Goal: Task Accomplishment & Management: Use online tool/utility

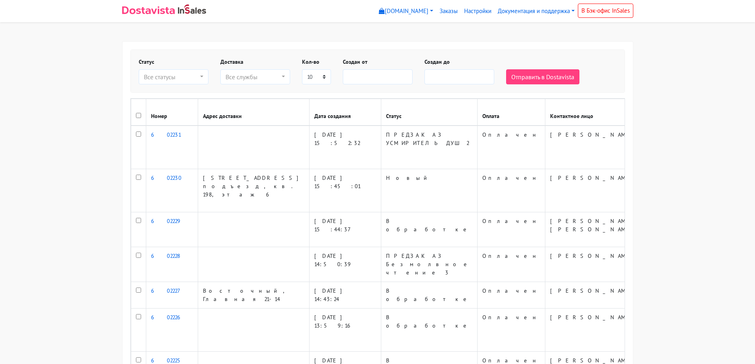
select select
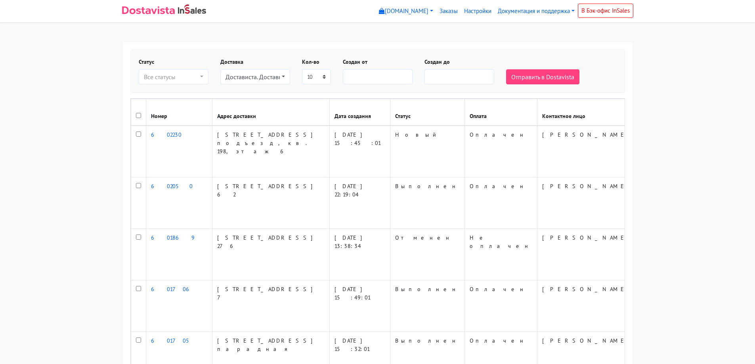
select select
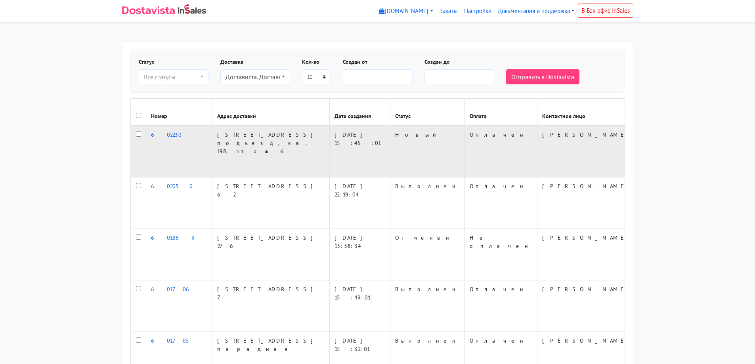
click at [138, 137] on input "checkbox" at bounding box center [138, 134] width 5 height 5
checkbox input "true"
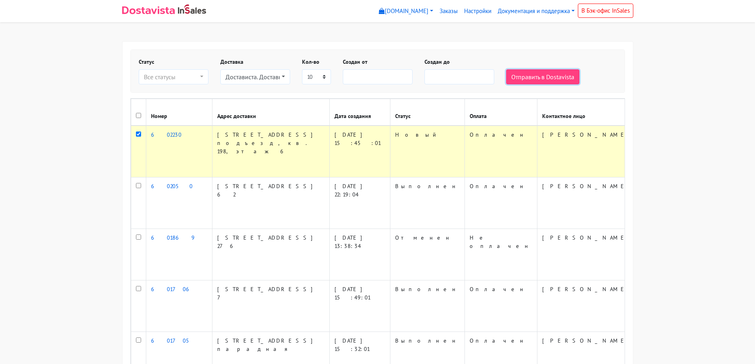
click at [549, 81] on button "Отправить в Dostavista" at bounding box center [542, 76] width 73 height 15
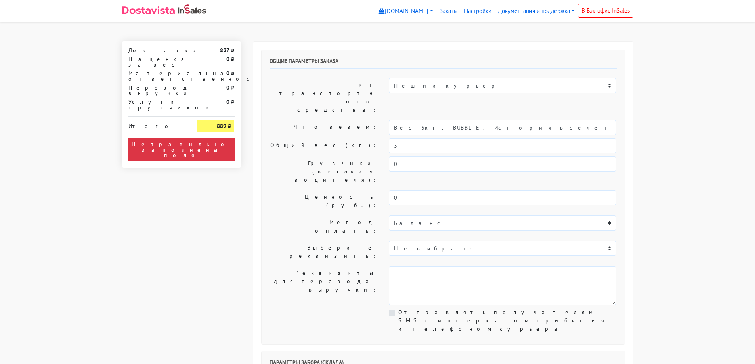
select select "12:00"
drag, startPoint x: 499, startPoint y: 100, endPoint x: 414, endPoint y: 112, distance: 86.0
click at [414, 112] on div "Общие параметры заказа Тип транспортного средства: Пеший курьер Легковой автомо…" at bounding box center [443, 197] width 363 height 294
type input "Вес 3кг."
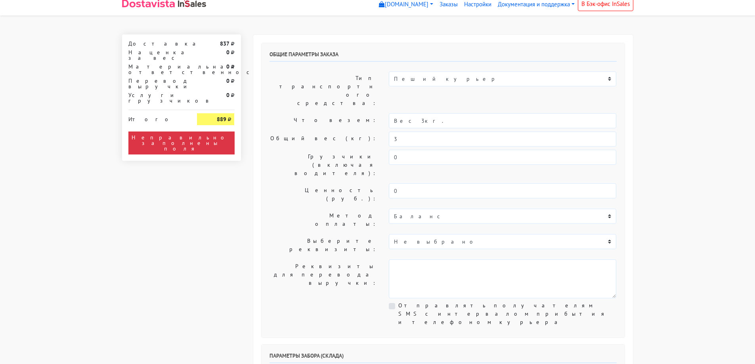
scroll to position [159, 0]
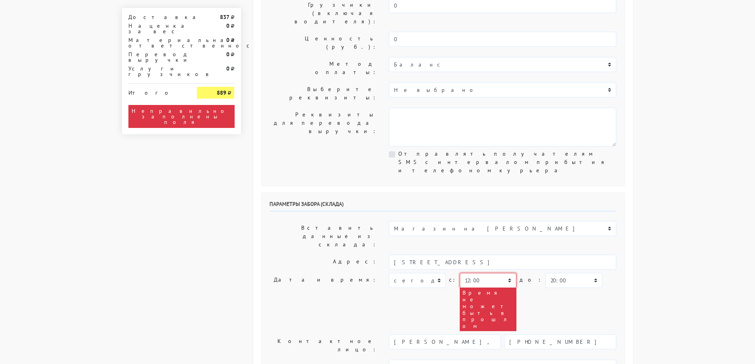
click at [466, 273] on select "00:00 00:30 01:00 01:30 02:00 02:30 03:00 03:30 04:00 04:30 05:00 05:30 06:00 0…" at bounding box center [488, 280] width 57 height 15
select select "18:00"
click at [460, 273] on select "00:00 00:30 01:00 01:30 02:00 02:30 03:00 03:30 04:00 04:30 05:00 05:30 06:00 0…" at bounding box center [488, 280] width 57 height 15
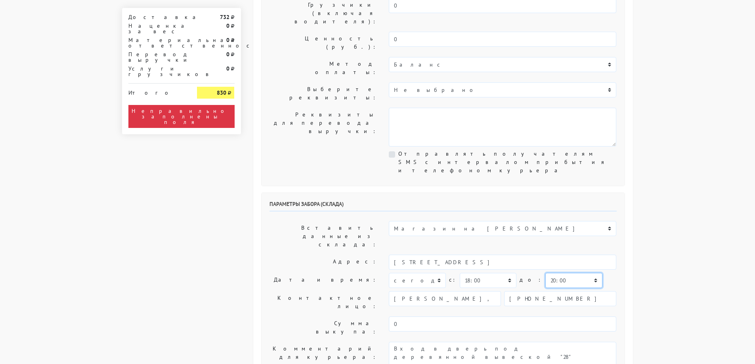
drag, startPoint x: 564, startPoint y: 187, endPoint x: 564, endPoint y: 183, distance: 4.0
click at [564, 273] on select "00:00 00:30 01:00 01:30 02:00 02:30 03:00 03:30 04:00 04:30 05:00 05:30 06:00 0…" at bounding box center [573, 280] width 57 height 15
select select "19:00"
click at [545, 273] on select "00:00 00:30 01:00 01:30 02:00 02:30 03:00 03:30 04:00 04:30 05:00 05:30 06:00 0…" at bounding box center [573, 280] width 57 height 15
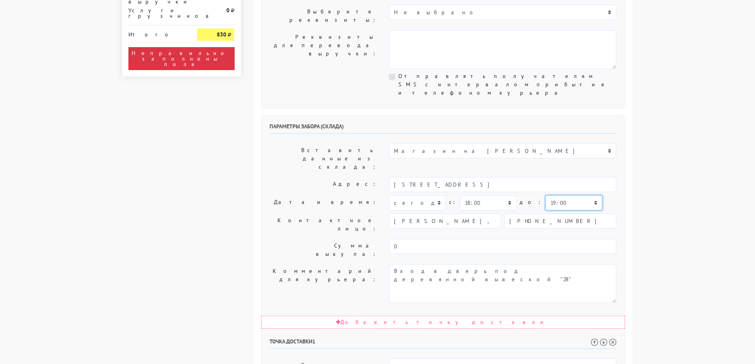
scroll to position [238, 0]
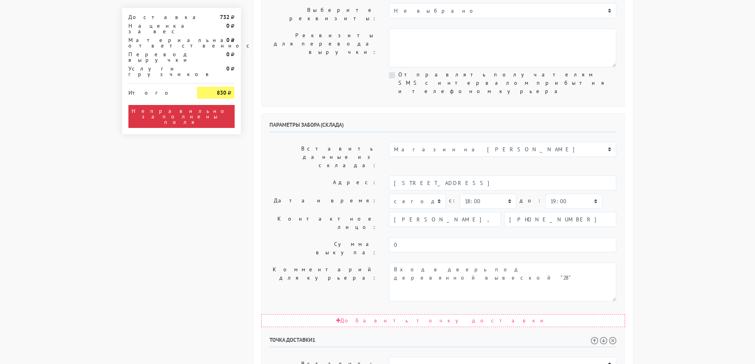
select select "18:30"
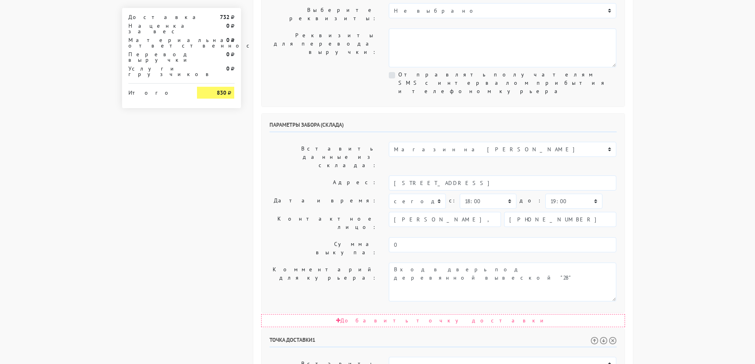
select select "20:30"
click at [682, 254] on body "[DOMAIN_NAME] [DOMAIN_NAME] Выйти Заказы Настройки 732" at bounding box center [377, 205] width 755 height 887
click at [709, 147] on body "[DOMAIN_NAME] [DOMAIN_NAME] Выйти Заказы Настройки 732" at bounding box center [377, 205] width 755 height 887
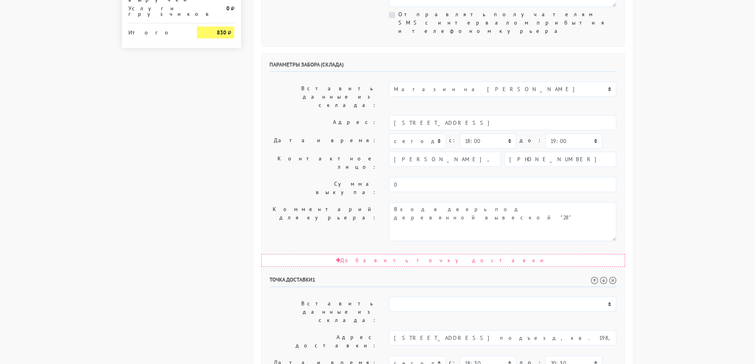
scroll to position [367, 0]
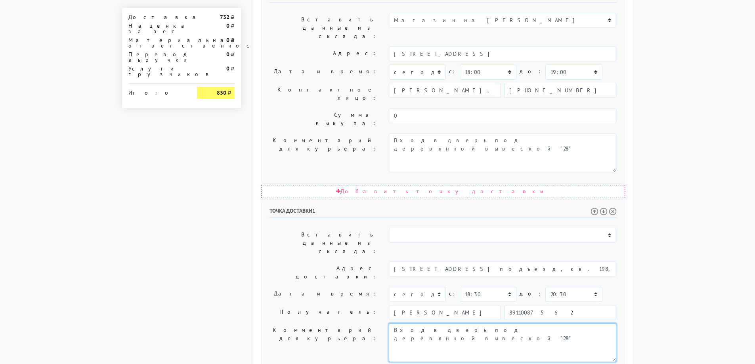
drag, startPoint x: 524, startPoint y: 212, endPoint x: 316, endPoint y: 204, distance: 208.2
click at [315, 323] on div "Комментарий для курьера: Вход в дверь под деревянной вывеской "28"" at bounding box center [443, 342] width 359 height 39
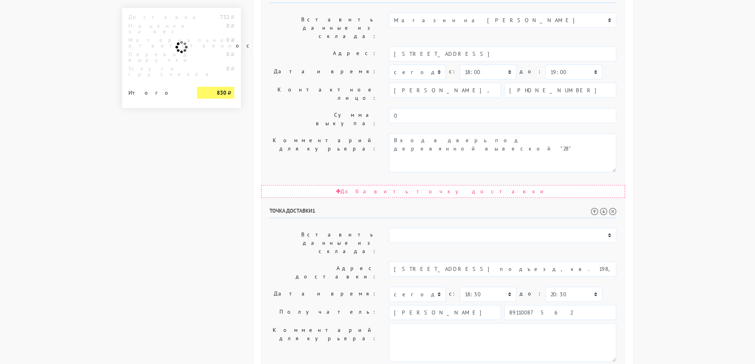
click at [668, 130] on body "[DOMAIN_NAME] [DOMAIN_NAME] Выйти Заказы Настройки 732" at bounding box center [377, 76] width 755 height 887
click at [687, 177] on body "[DOMAIN_NAME] [DOMAIN_NAME] Выйти Заказы Настройки 732" at bounding box center [377, 76] width 755 height 887
click at [640, 225] on body "[DOMAIN_NAME] [DOMAIN_NAME] Выйти Заказы Настройки 732" at bounding box center [377, 76] width 755 height 887
click at [639, 232] on body "[DOMAIN_NAME] [DOMAIN_NAME] Выйти Заказы Настройки 732" at bounding box center [377, 76] width 755 height 887
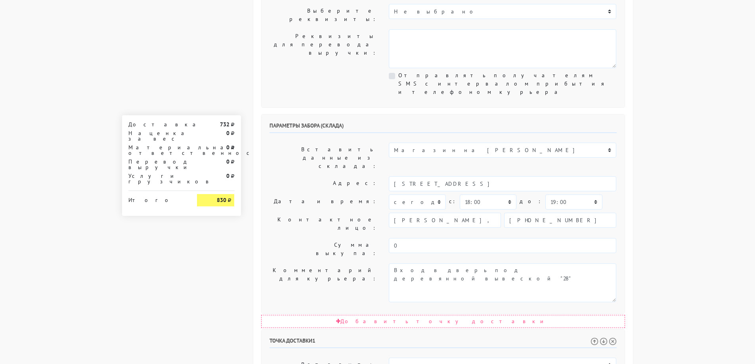
scroll to position [0, 0]
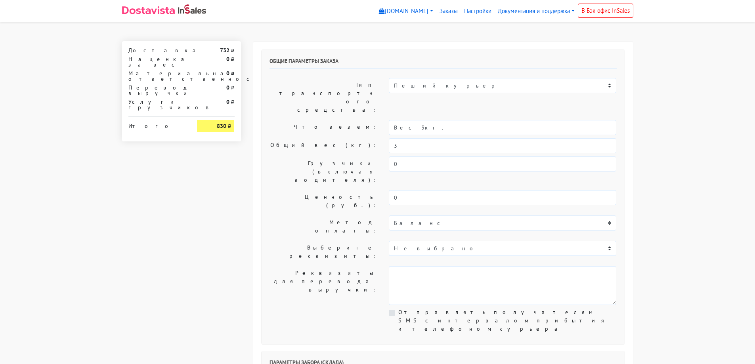
drag, startPoint x: 403, startPoint y: 82, endPoint x: 408, endPoint y: 92, distance: 11.3
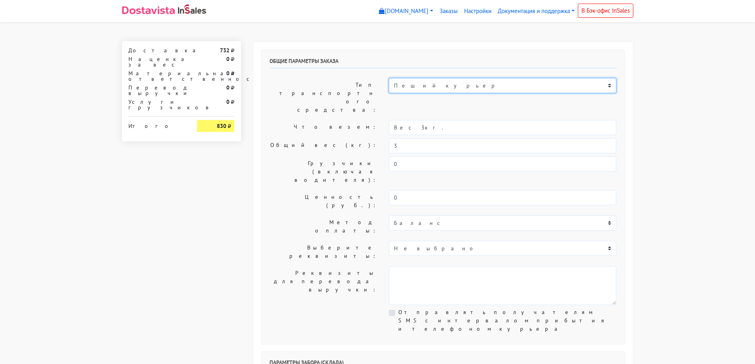
click at [403, 82] on select "Пеший курьер Легковой автомобиль Каблук (до 700 кг) Микроавтобус / портер (до […" at bounding box center [502, 85] width 227 height 15
click at [389, 78] on select "Пеший курьер Легковой автомобиль Каблук (до 700 кг) Микроавтобус / портер (до […" at bounding box center [502, 85] width 227 height 15
click at [414, 91] on select "Пеший курьер Легковой автомобиль Каблук (до 700 кг) Микроавтобус / портер (до […" at bounding box center [502, 85] width 227 height 15
select select "6"
click at [389, 78] on select "Пеший курьер Легковой автомобиль Каблук (до 700 кг) Микроавтобус / портер (до […" at bounding box center [502, 85] width 227 height 15
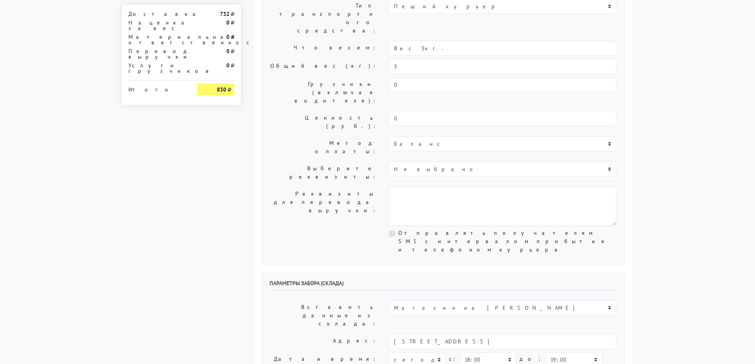
click at [661, 173] on body "[DOMAIN_NAME] [DOMAIN_NAME] Выйти Заказы Настройки 732" at bounding box center [377, 364] width 755 height 887
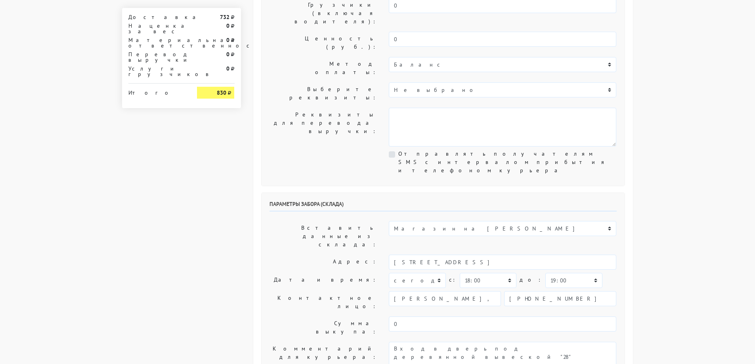
click at [661, 173] on body "[DOMAIN_NAME] [DOMAIN_NAME] Выйти Заказы Настройки 732" at bounding box center [377, 284] width 755 height 887
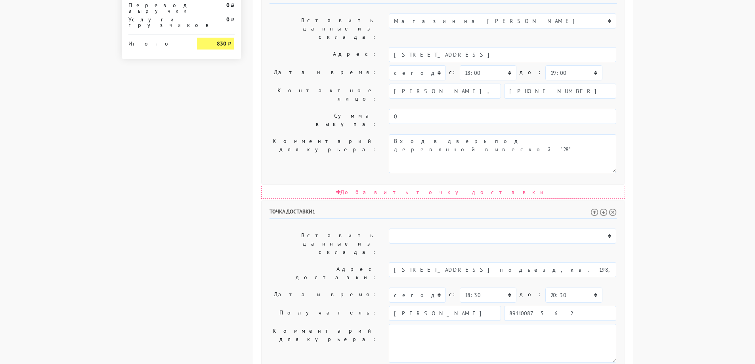
scroll to position [367, 0]
click at [661, 173] on body "[DOMAIN_NAME] [DOMAIN_NAME] Выйти Заказы Настройки 732" at bounding box center [377, 76] width 755 height 887
click at [289, 338] on div "Общие параметры заказа Тип транспортного средства: Пеший курьер Легковой автомо…" at bounding box center [443, 97] width 380 height 845
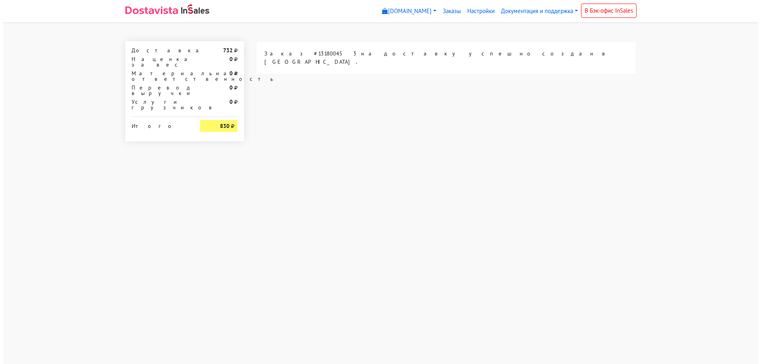
scroll to position [0, 0]
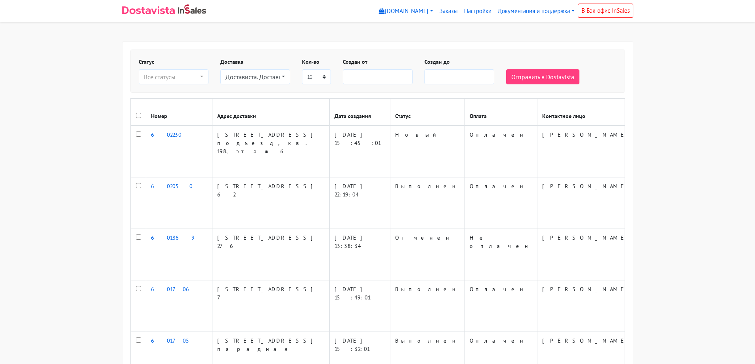
select select
